Goal: Transaction & Acquisition: Purchase product/service

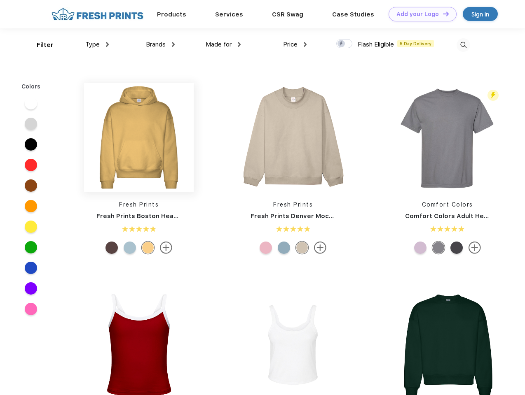
scroll to position [0, 0]
click at [419, 14] on link "Add your Logo Design Tool" at bounding box center [422, 14] width 68 height 14
click at [0, 0] on div "Design Tool" at bounding box center [0, 0] width 0 height 0
click at [442, 14] on link "Add your Logo Design Tool" at bounding box center [422, 14] width 68 height 14
click at [40, 45] on div "Filter" at bounding box center [45, 44] width 17 height 9
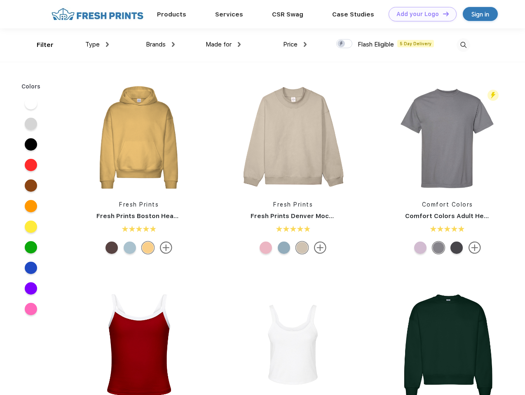
click at [97, 44] on span "Type" at bounding box center [92, 44] width 14 height 7
click at [160, 44] on span "Brands" at bounding box center [156, 44] width 20 height 7
click at [223, 44] on span "Made for" at bounding box center [219, 44] width 26 height 7
click at [295, 44] on span "Price" at bounding box center [290, 44] width 14 height 7
click at [344, 44] on div at bounding box center [344, 43] width 16 height 9
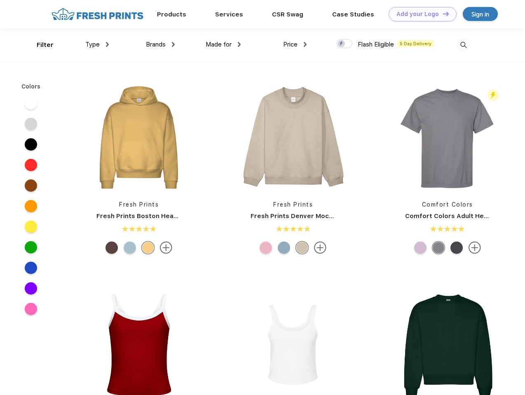
click at [341, 44] on input "checkbox" at bounding box center [338, 41] width 5 height 5
click at [463, 45] on img at bounding box center [463, 45] width 14 height 14
